Goal: Find contact information: Find contact information

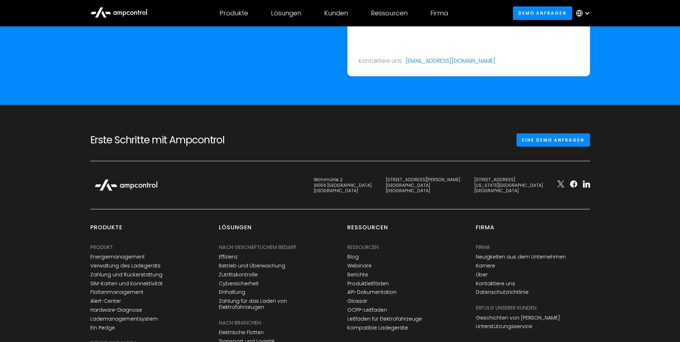
scroll to position [2609, 0]
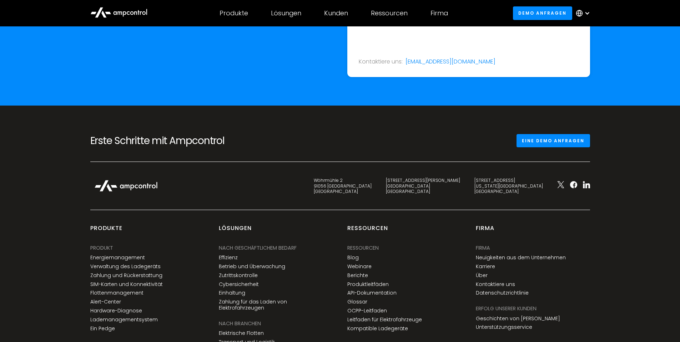
click at [136, 188] on img at bounding box center [125, 185] width 71 height 19
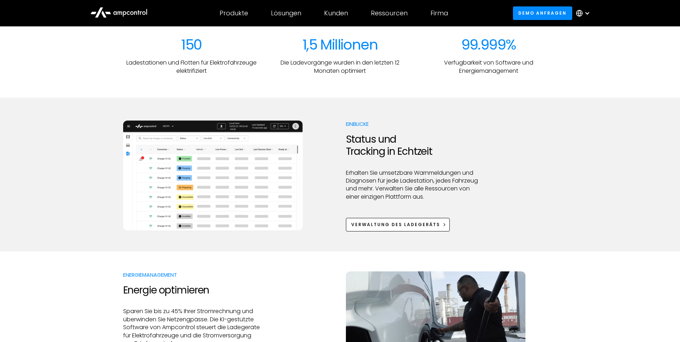
scroll to position [357, 0]
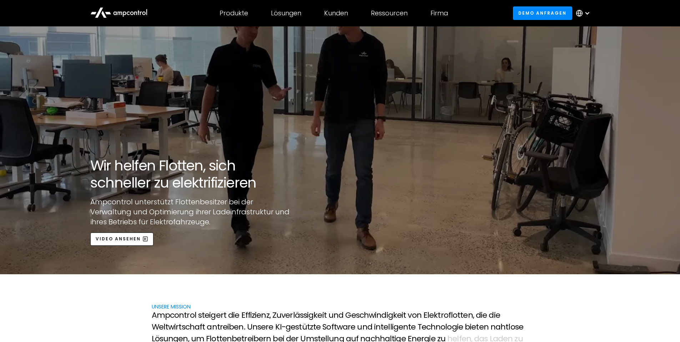
scroll to position [250, 0]
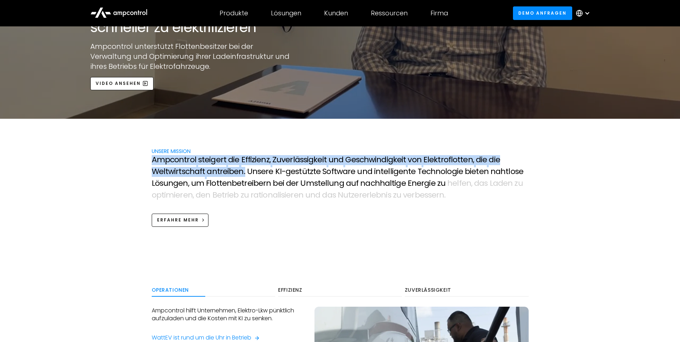
drag, startPoint x: 151, startPoint y: 159, endPoint x: 242, endPoint y: 171, distance: 91.4
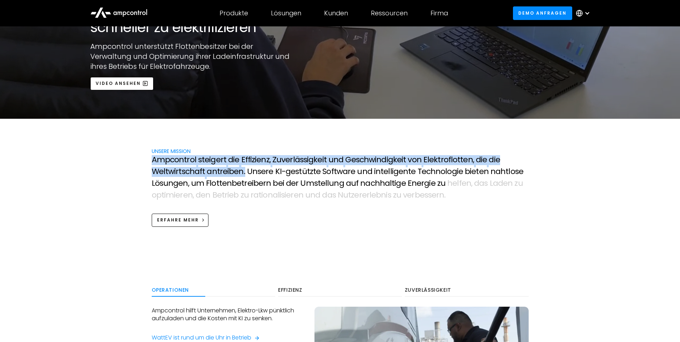
click at [242, 171] on p "A m p c o n t r o l s t e i g e r t d i e E f f i z i e n z , Z u v e r l ä s s…" at bounding box center [340, 178] width 377 height 47
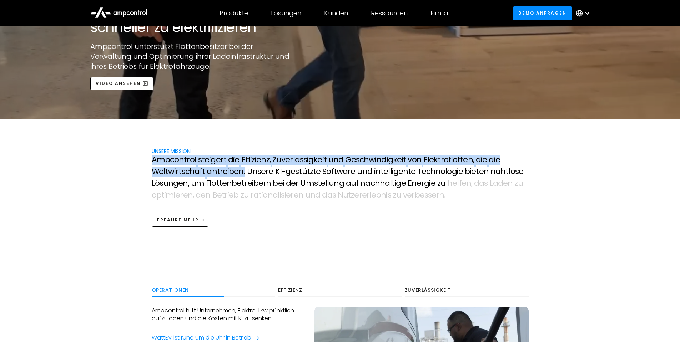
copy p "A m p c o n t r o l s t e i g e r t d i e E f f i z i e n z , Z u v e r l ä s s…"
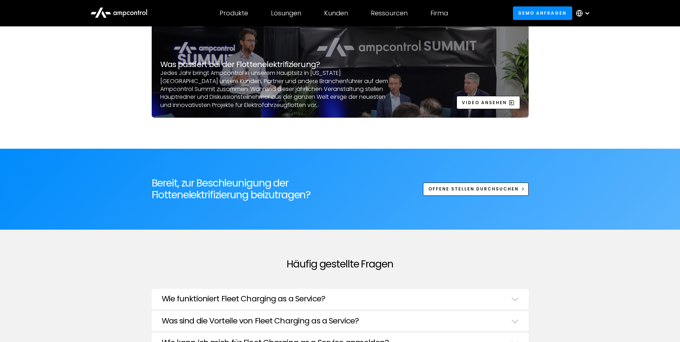
scroll to position [2705, 0]
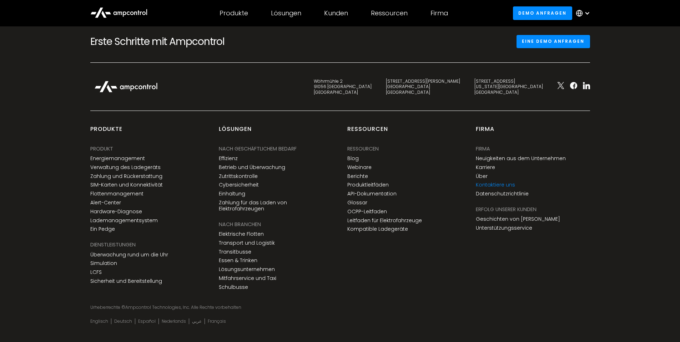
click at [492, 182] on link "Kontaktiere uns" at bounding box center [495, 185] width 39 height 6
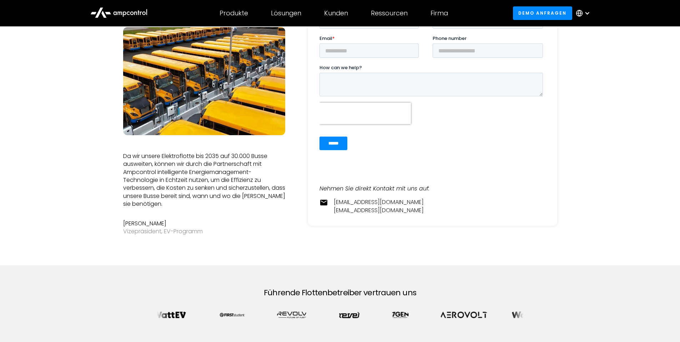
scroll to position [97, 0]
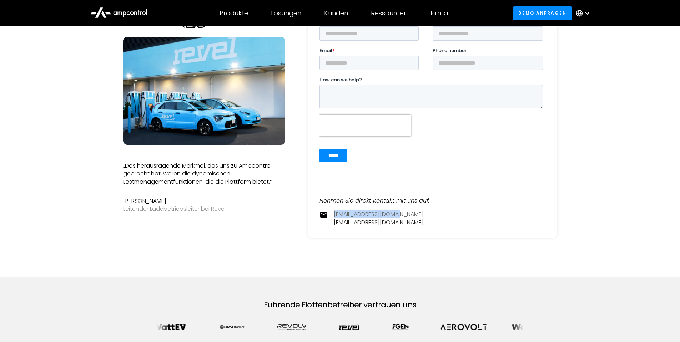
drag, startPoint x: 404, startPoint y: 215, endPoint x: 335, endPoint y: 214, distance: 68.9
click at [335, 214] on div "contact@ampcontrol.io pr@ampcontrol.io" at bounding box center [432, 218] width 226 height 16
copy link "[EMAIL_ADDRESS][DOMAIN_NAME]"
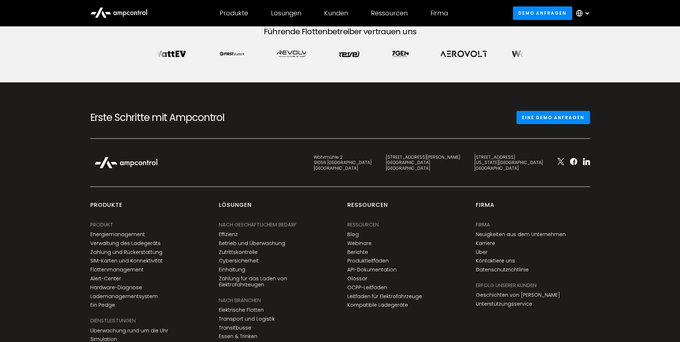
scroll to position [454, 0]
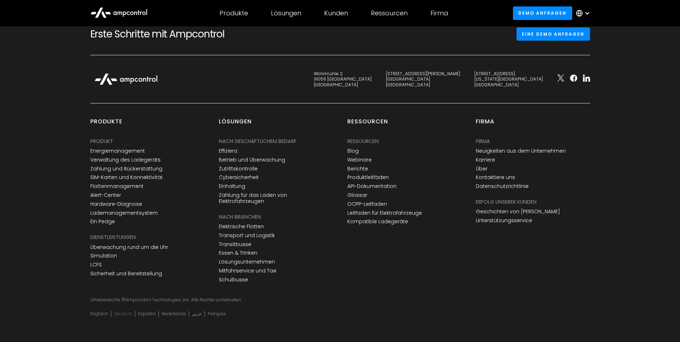
click at [117, 311] on link "Deutsch" at bounding box center [123, 314] width 18 height 6
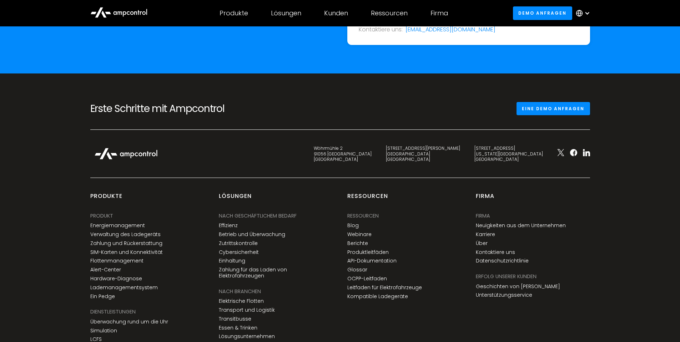
scroll to position [2716, 0]
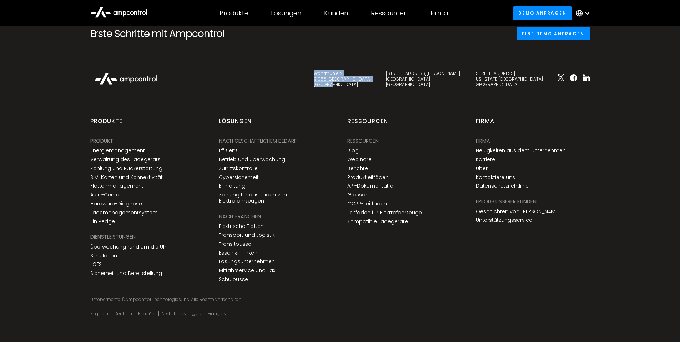
drag, startPoint x: 421, startPoint y: 86, endPoint x: 393, endPoint y: 72, distance: 30.8
click at [379, 72] on div "Wöhrmühle 2 91056 Erlangen Germany" at bounding box center [342, 79] width 72 height 17
copy div "Wöhrmühle 2 91056 Erlangen Germany"
